Goal: Task Accomplishment & Management: Manage account settings

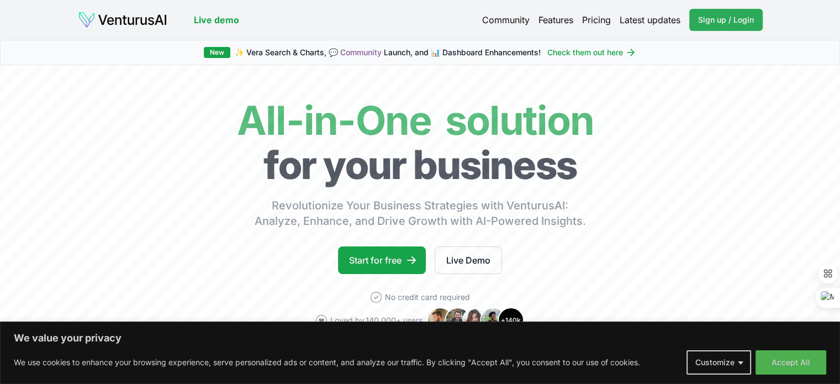
click at [741, 15] on span "Sign up / Login" at bounding box center [726, 19] width 56 height 11
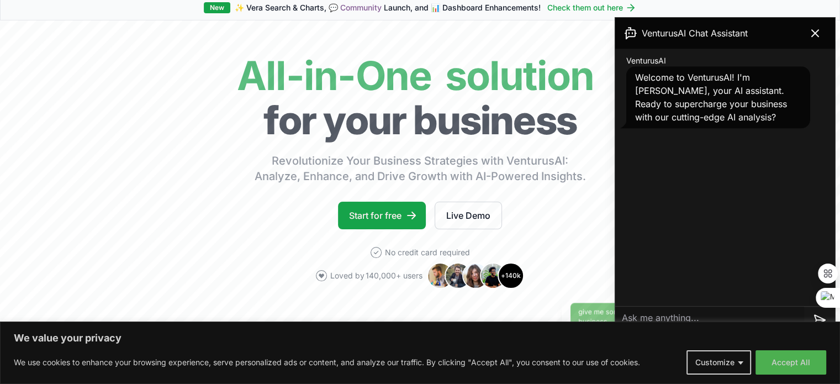
scroll to position [110, 0]
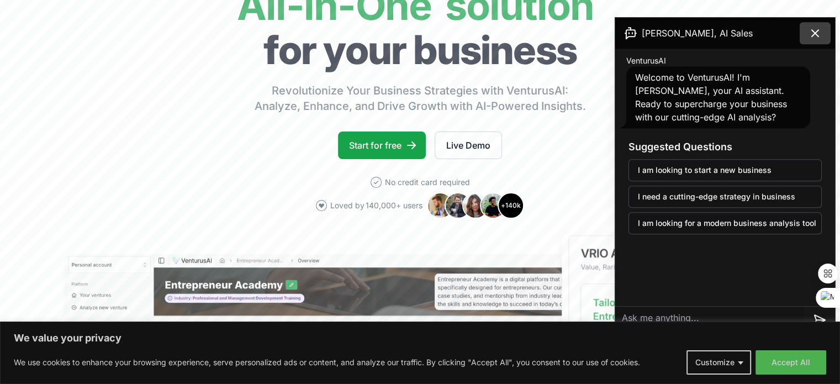
click at [817, 25] on button at bounding box center [815, 33] width 31 height 22
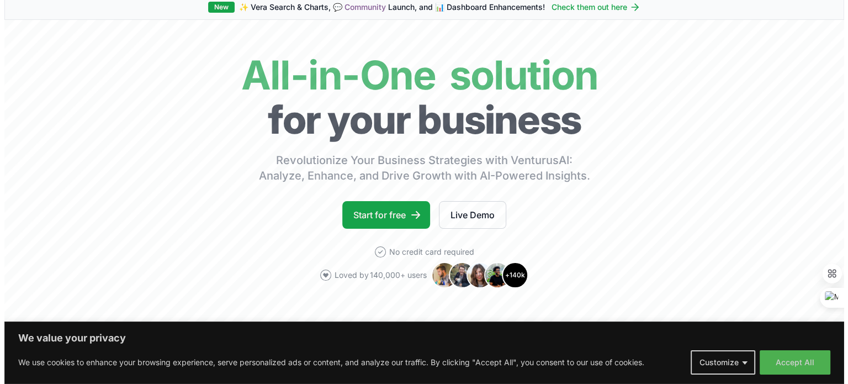
scroll to position [0, 0]
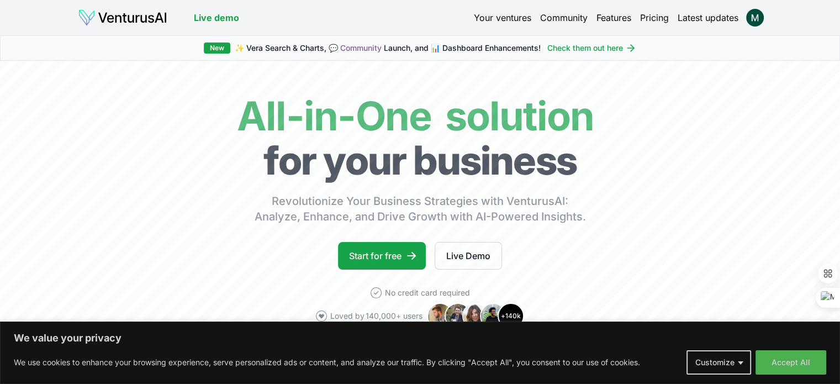
click at [506, 15] on link "Your ventures" at bounding box center [502, 17] width 57 height 13
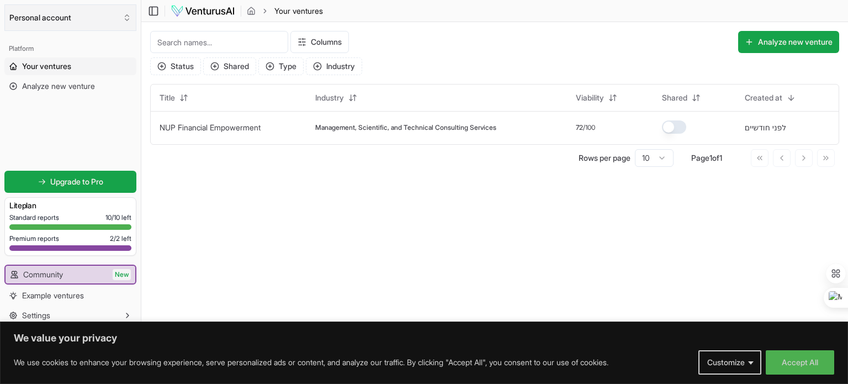
click at [79, 19] on button "Personal account" at bounding box center [70, 17] width 132 height 27
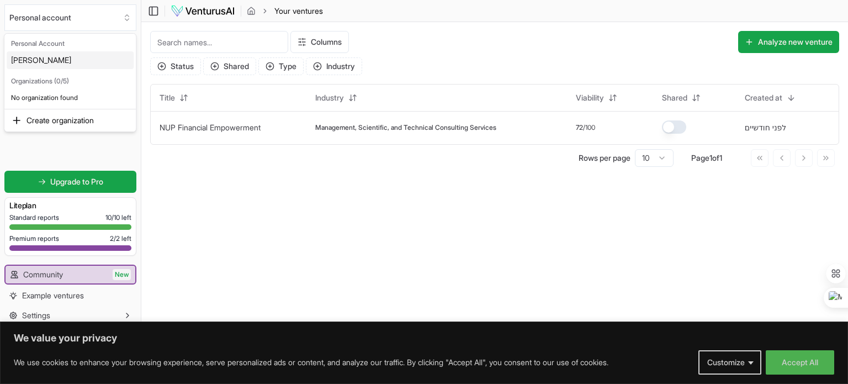
click at [126, 18] on html "We value your privacy We use cookies to enhance your browsing experience, serve…" at bounding box center [424, 192] width 848 height 384
click at [205, 7] on img at bounding box center [203, 10] width 65 height 13
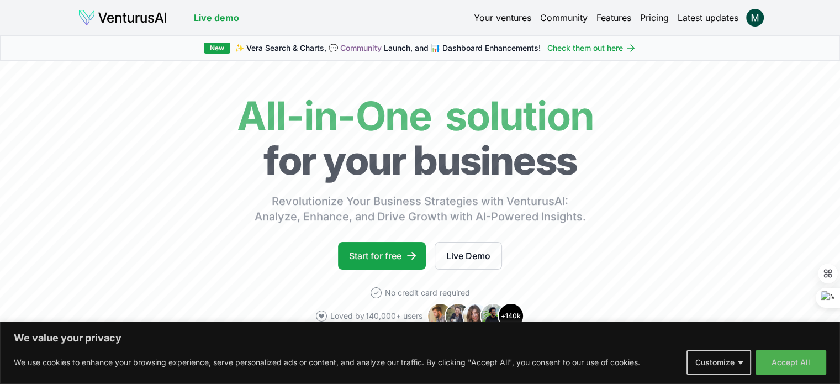
click at [653, 16] on link "Pricing" at bounding box center [654, 17] width 29 height 13
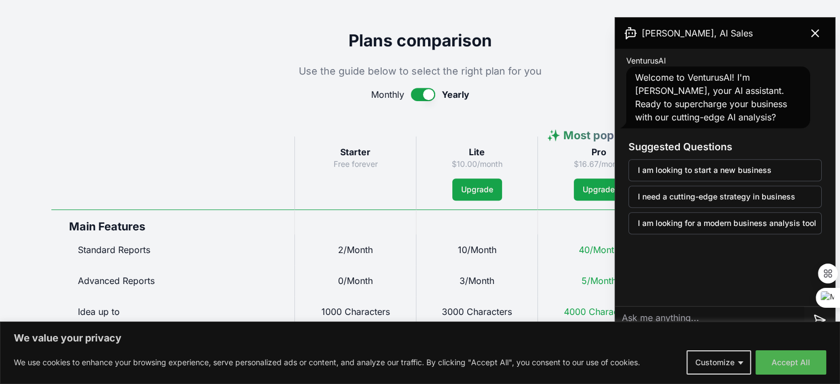
scroll to position [442, 0]
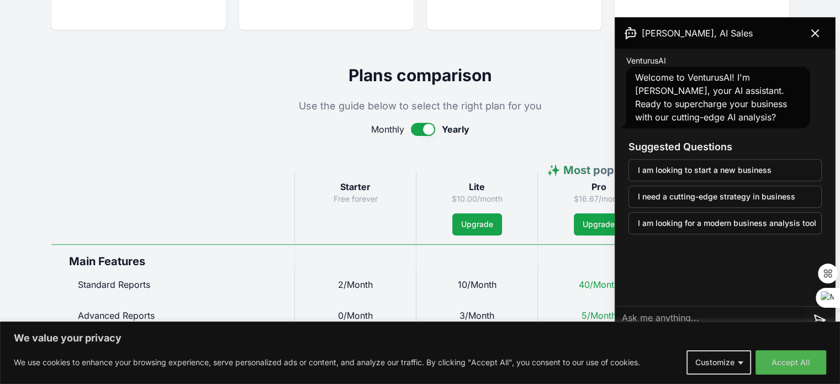
click at [425, 128] on button "button" at bounding box center [423, 129] width 24 height 13
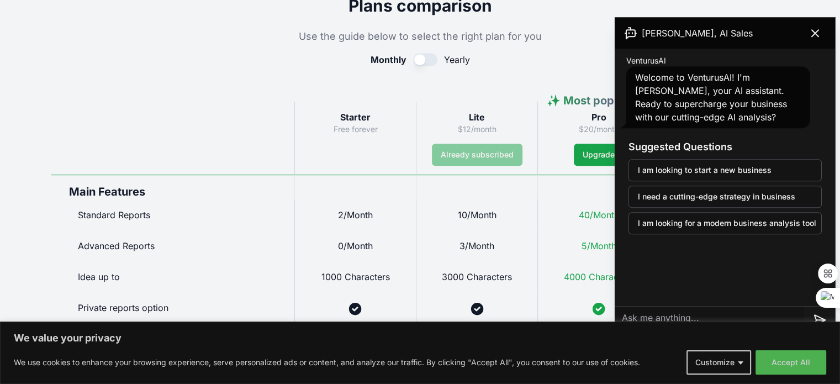
scroll to position [497, 0]
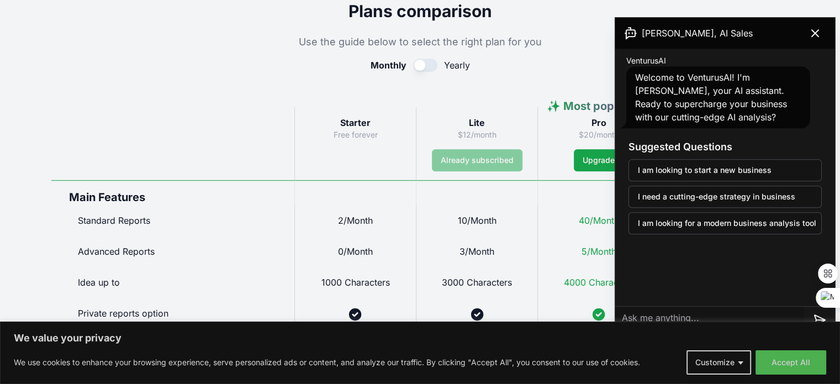
click at [414, 63] on button "button" at bounding box center [425, 65] width 24 height 13
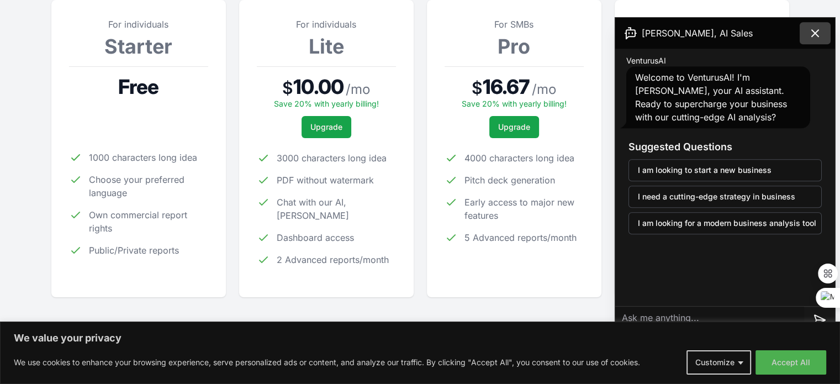
click at [813, 29] on icon at bounding box center [814, 33] width 13 height 13
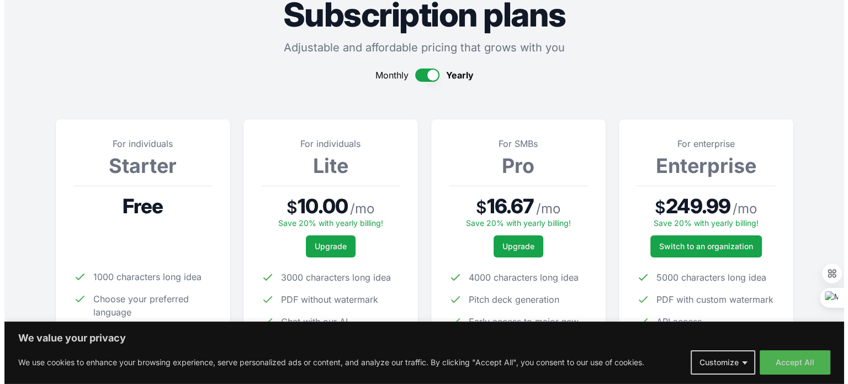
scroll to position [0, 0]
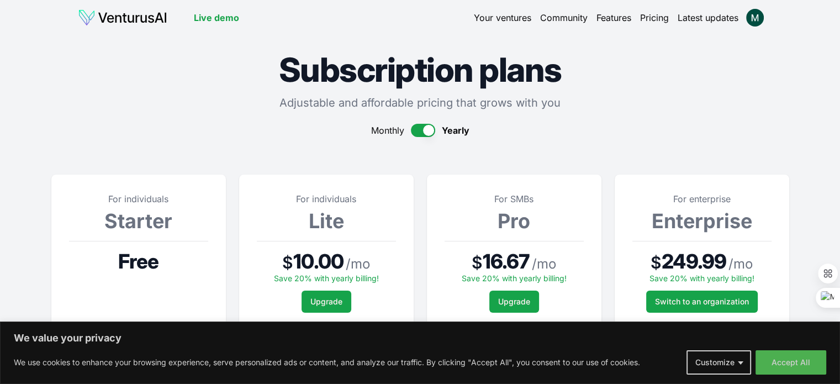
click at [489, 16] on link "Your ventures" at bounding box center [502, 17] width 57 height 13
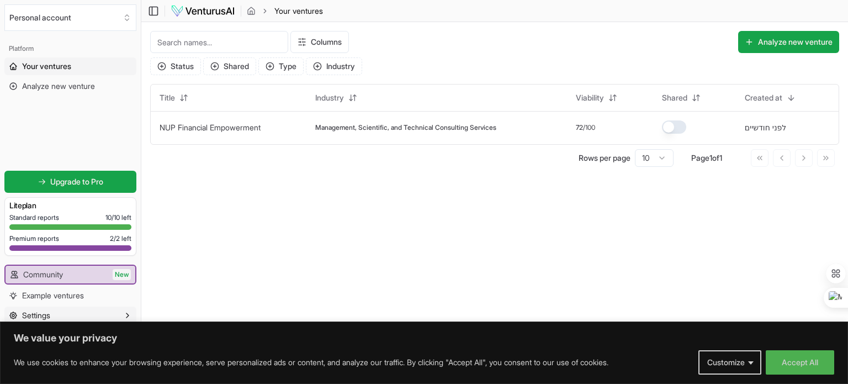
click at [42, 312] on span "Settings" at bounding box center [36, 315] width 28 height 11
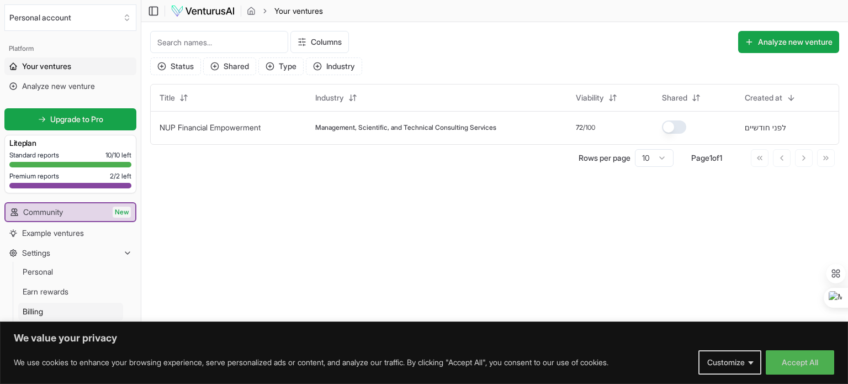
click at [31, 309] on span "Billing" at bounding box center [33, 311] width 20 height 11
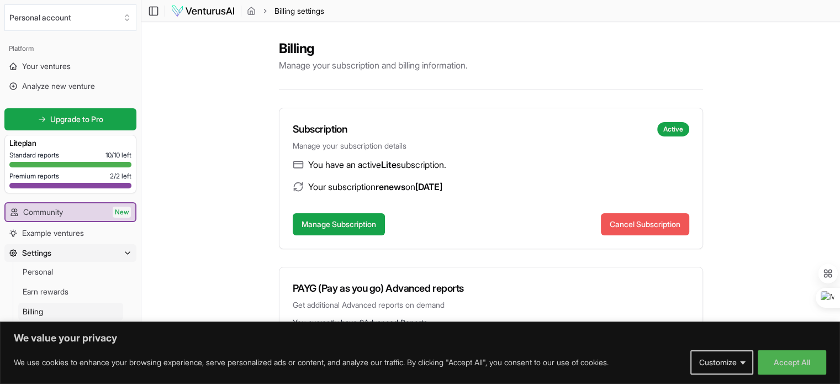
click at [646, 219] on button "Cancel Subscription" at bounding box center [645, 224] width 88 height 22
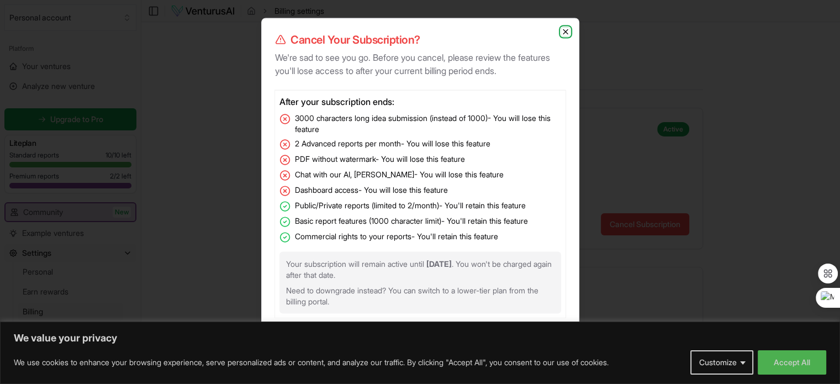
click at [563, 31] on icon "button" at bounding box center [565, 31] width 9 height 9
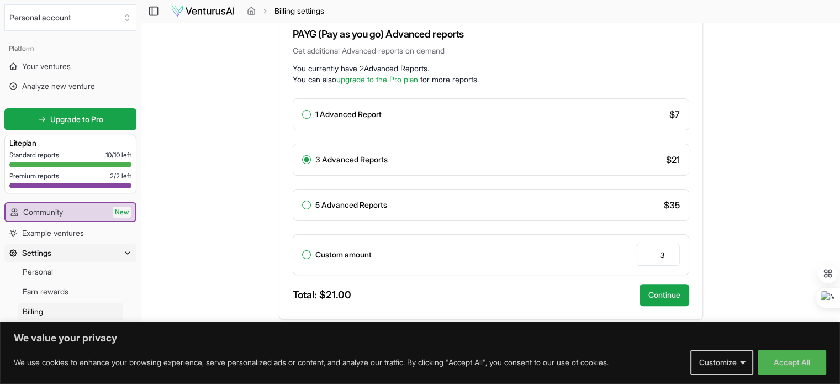
scroll to position [33, 0]
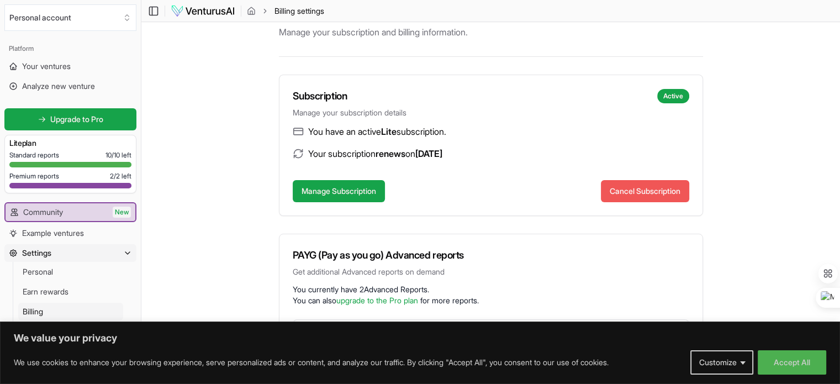
click at [633, 185] on button "Cancel Subscription" at bounding box center [645, 191] width 88 height 22
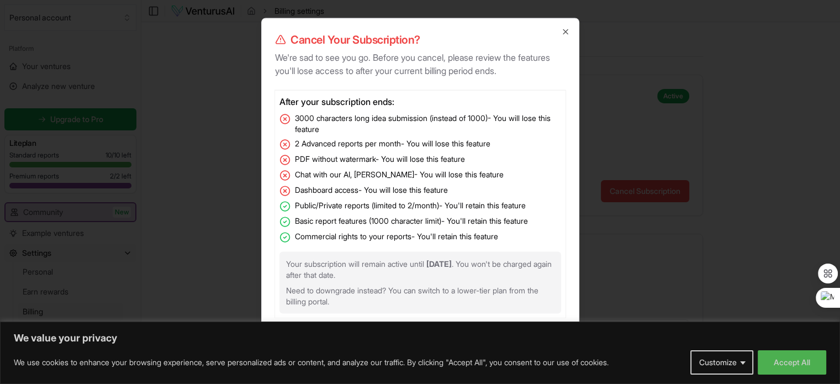
click at [771, 363] on div at bounding box center [420, 192] width 840 height 384
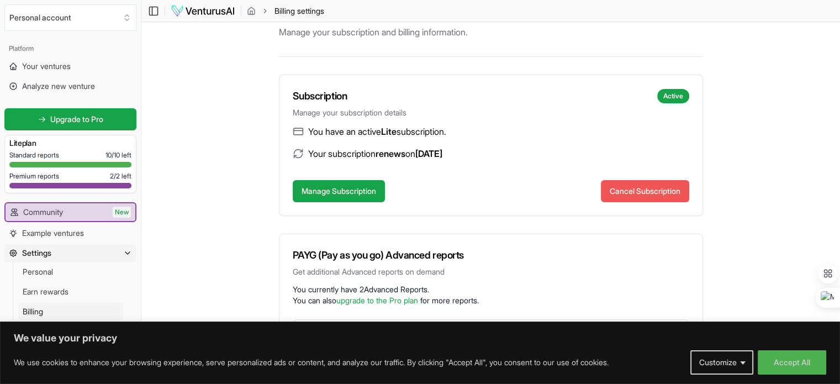
click at [630, 189] on button "Cancel Subscription" at bounding box center [645, 191] width 88 height 22
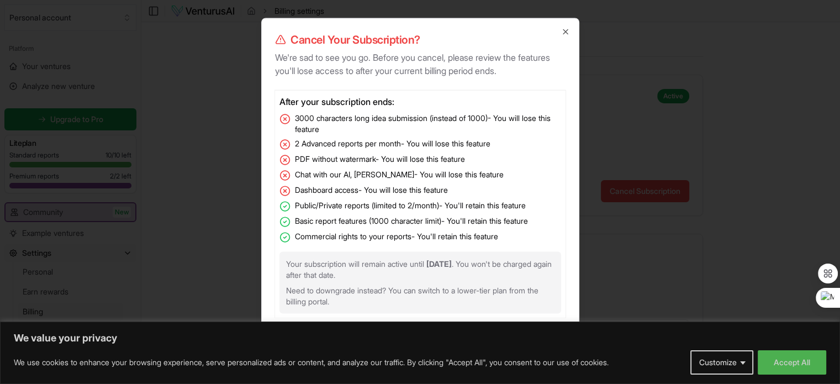
click at [780, 359] on div at bounding box center [420, 192] width 840 height 384
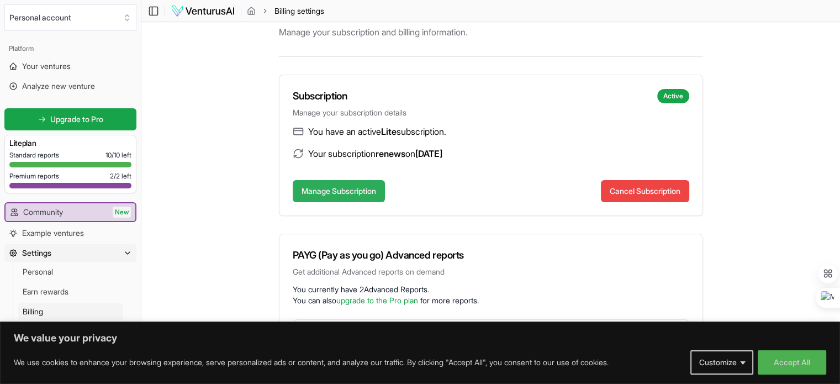
click at [336, 187] on button "Manage Subscription" at bounding box center [339, 191] width 92 height 22
